Goal: Information Seeking & Learning: Learn about a topic

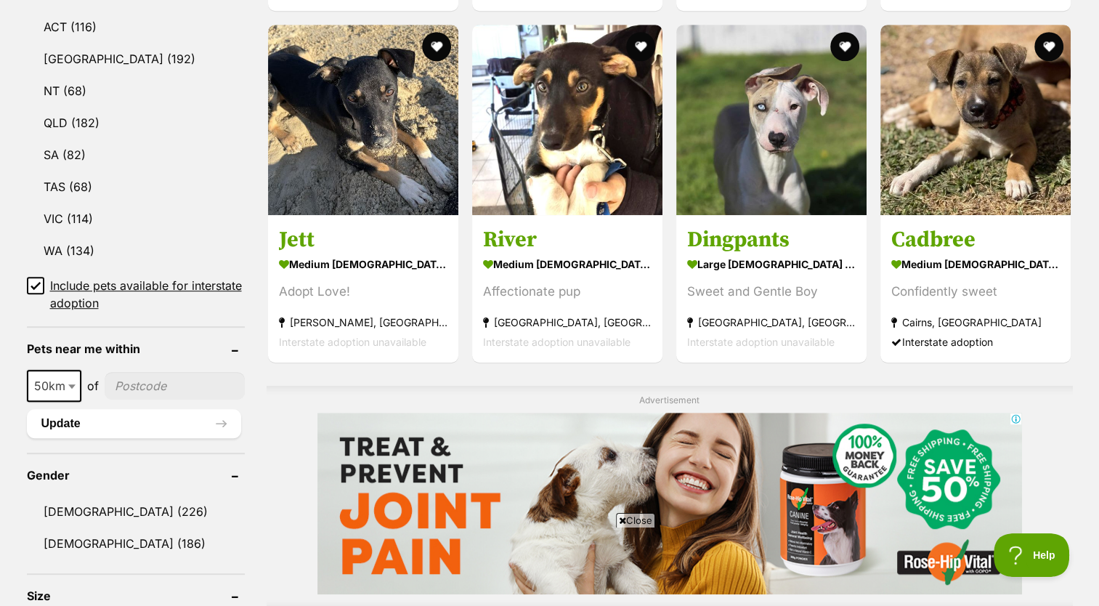
scroll to position [793, 0]
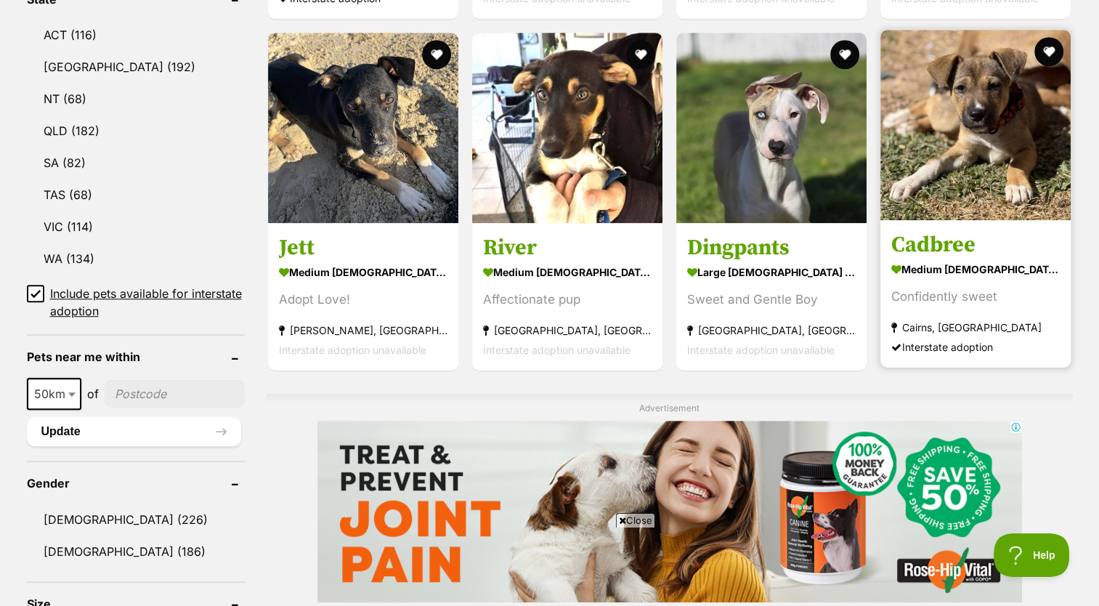
click at [974, 265] on strong "medium female Dog" at bounding box center [975, 268] width 168 height 21
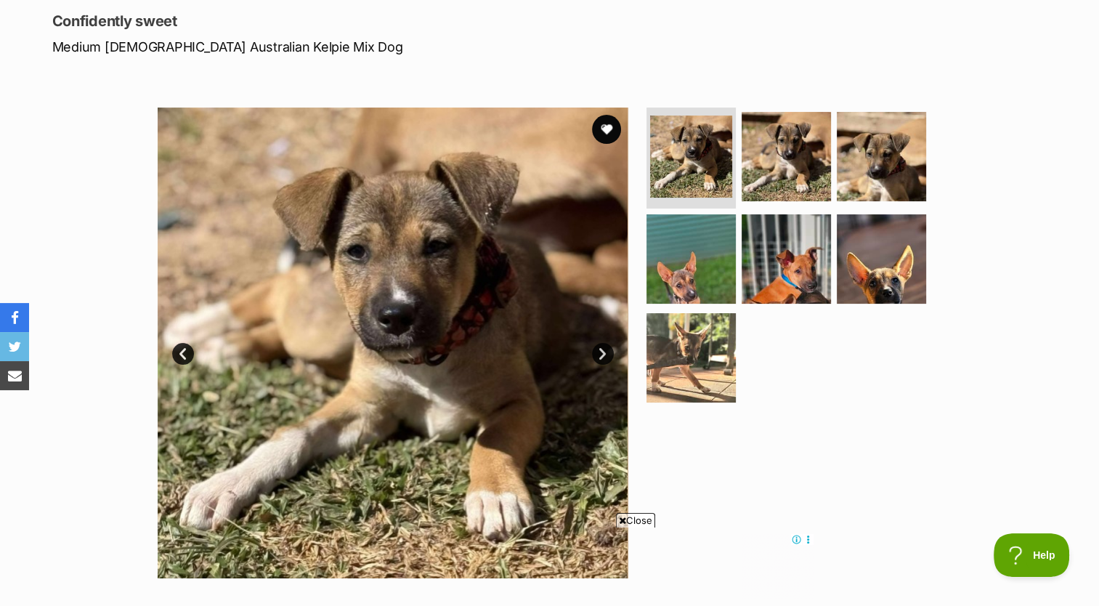
scroll to position [192, 0]
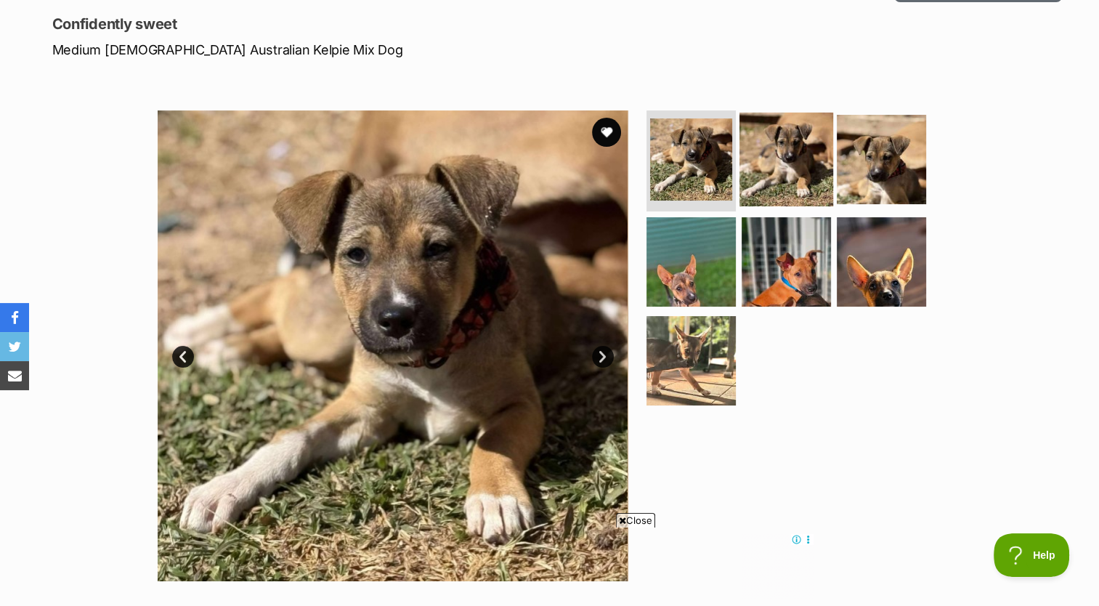
click at [799, 179] on img at bounding box center [786, 159] width 94 height 94
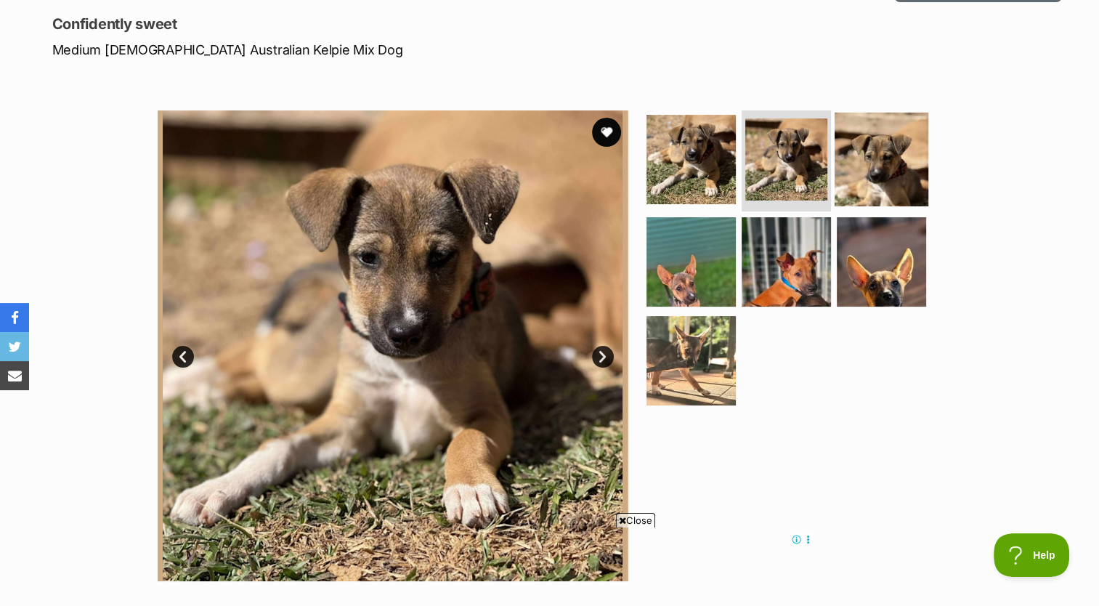
click at [884, 186] on img at bounding box center [881, 159] width 94 height 94
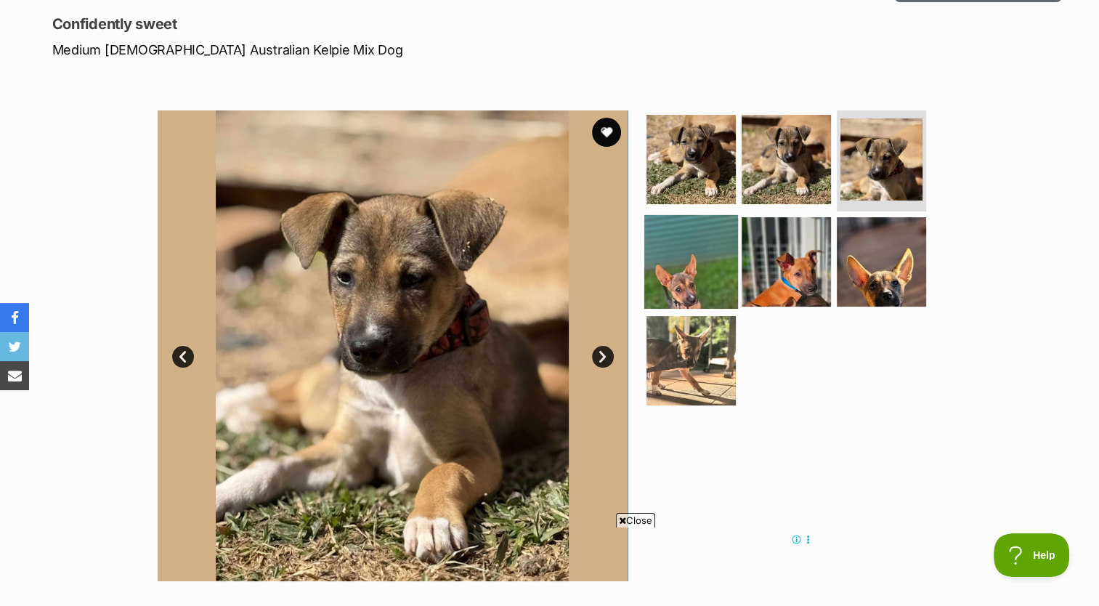
click at [700, 280] on img at bounding box center [691, 262] width 94 height 94
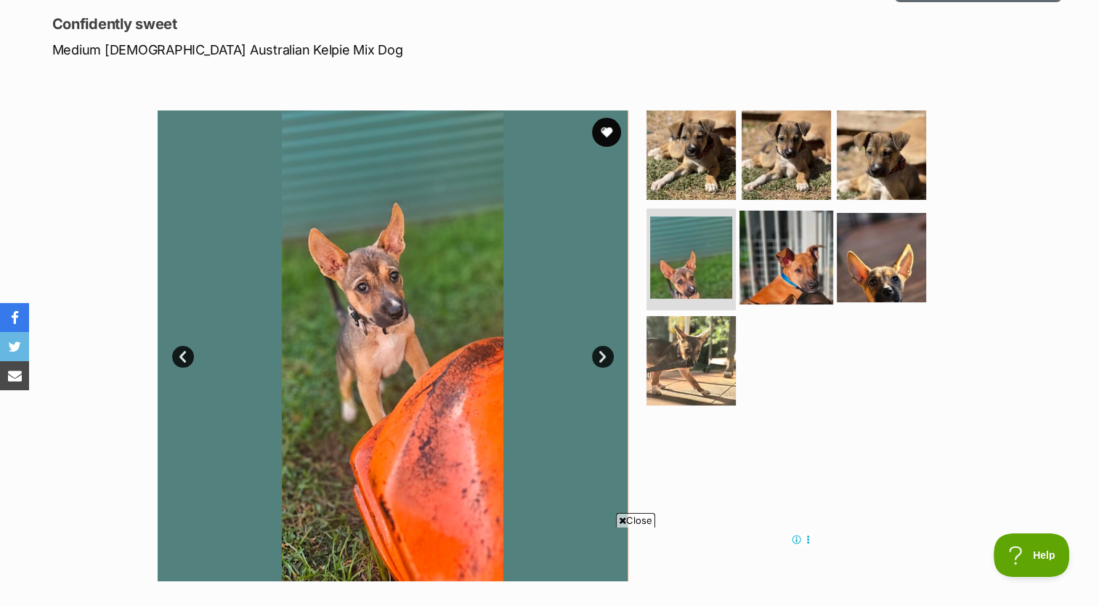
click at [818, 278] on img at bounding box center [786, 258] width 94 height 94
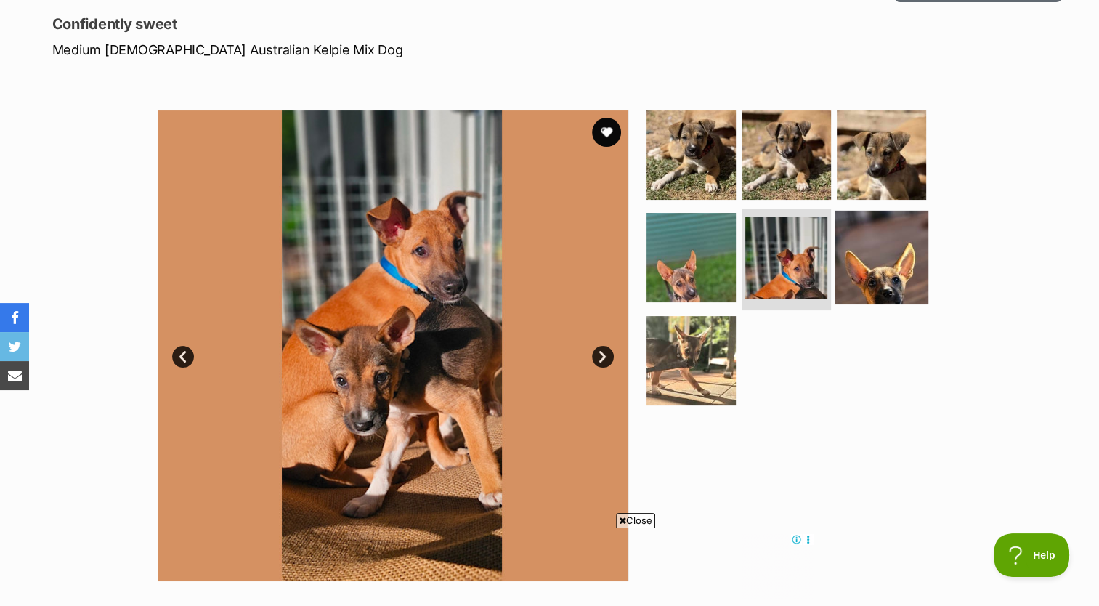
click at [897, 279] on img at bounding box center [881, 258] width 94 height 94
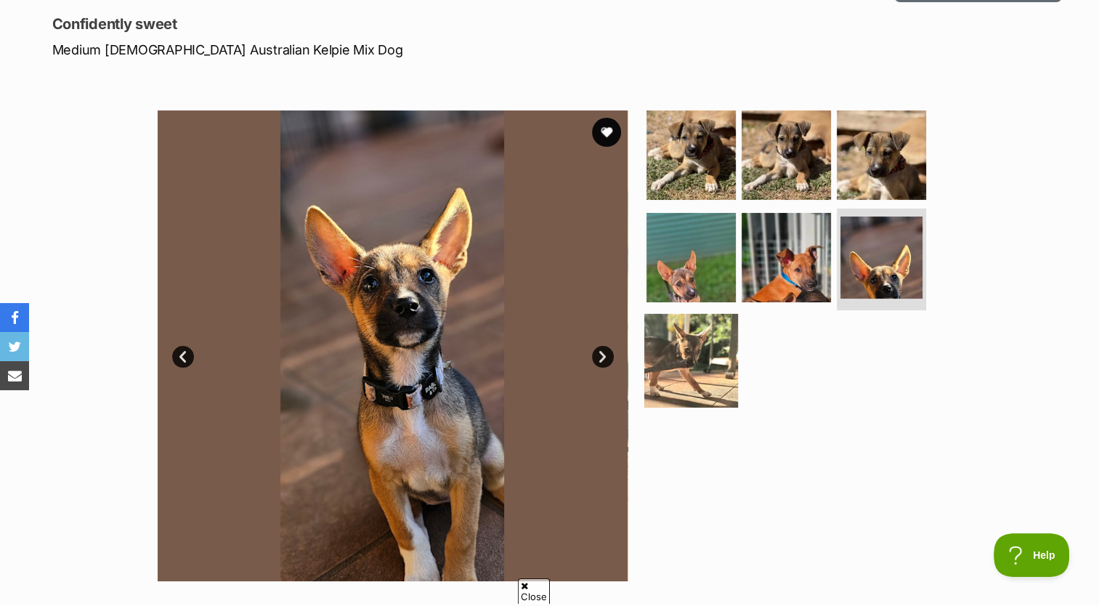
click at [714, 363] on img at bounding box center [691, 361] width 94 height 94
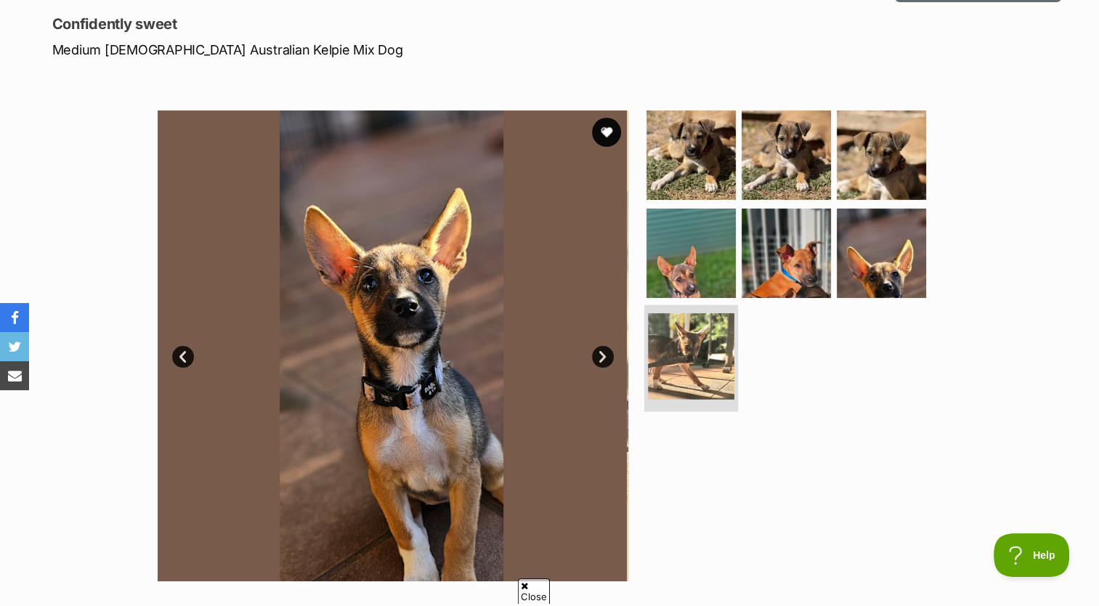
scroll to position [0, 0]
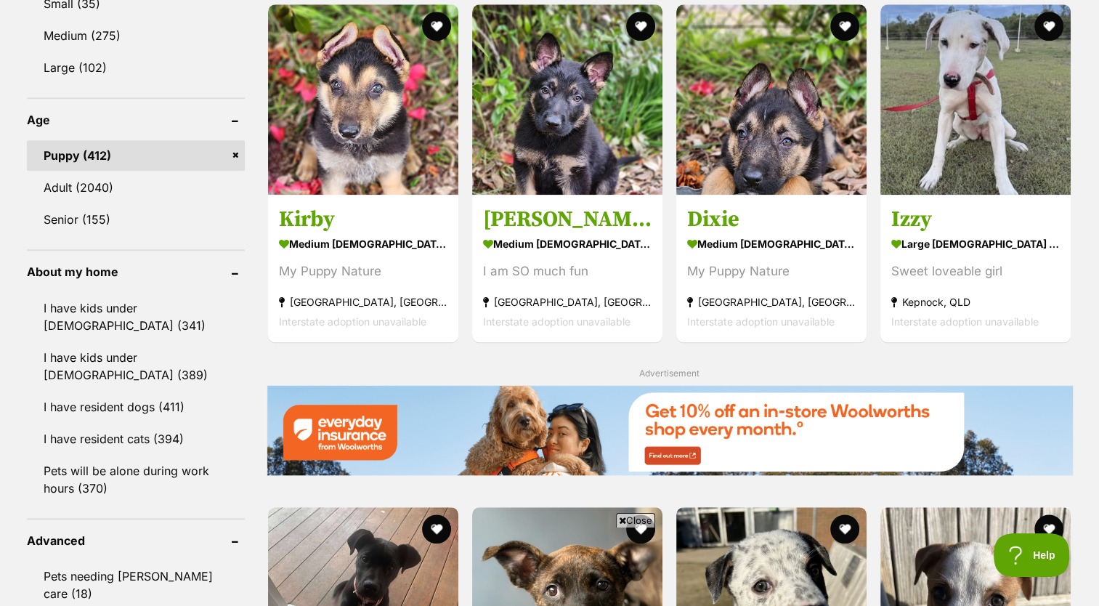
scroll to position [1411, 0]
